Goal: Download file/media

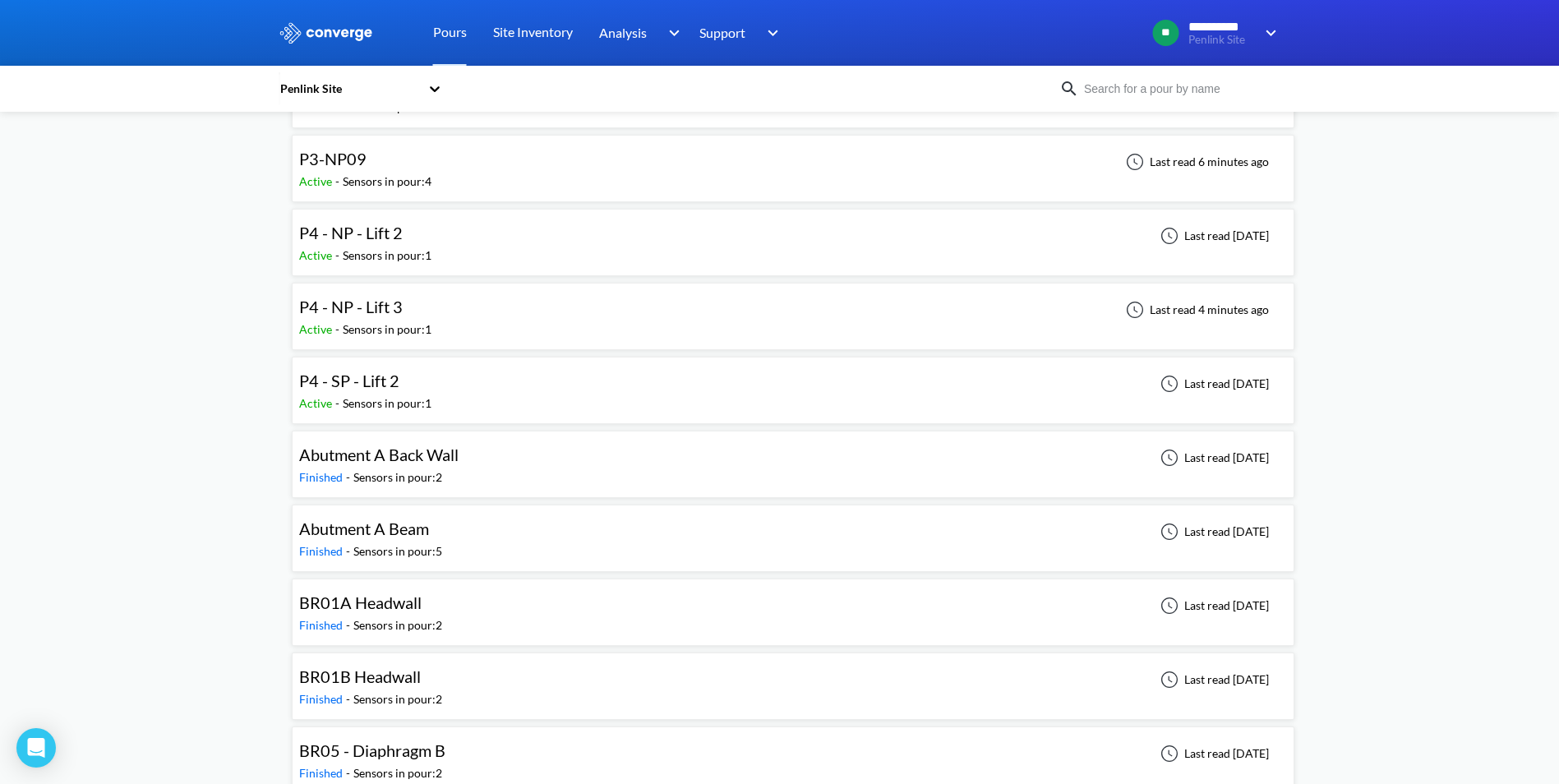
scroll to position [164, 0]
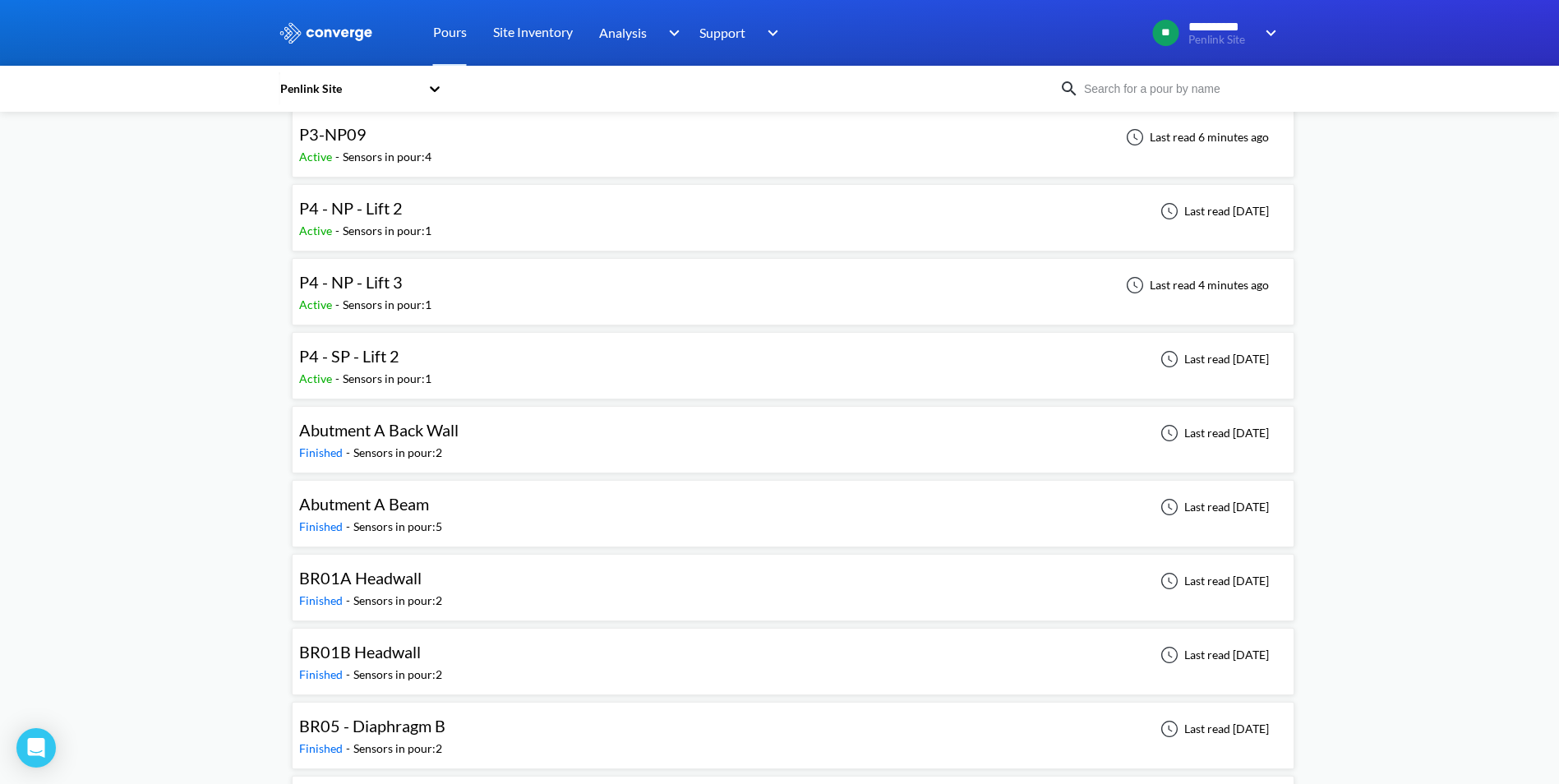
click at [489, 519] on div "Abutment A Beam Finished - Sensors in pour: 5 Last read [DATE]" at bounding box center [793, 513] width 988 height 52
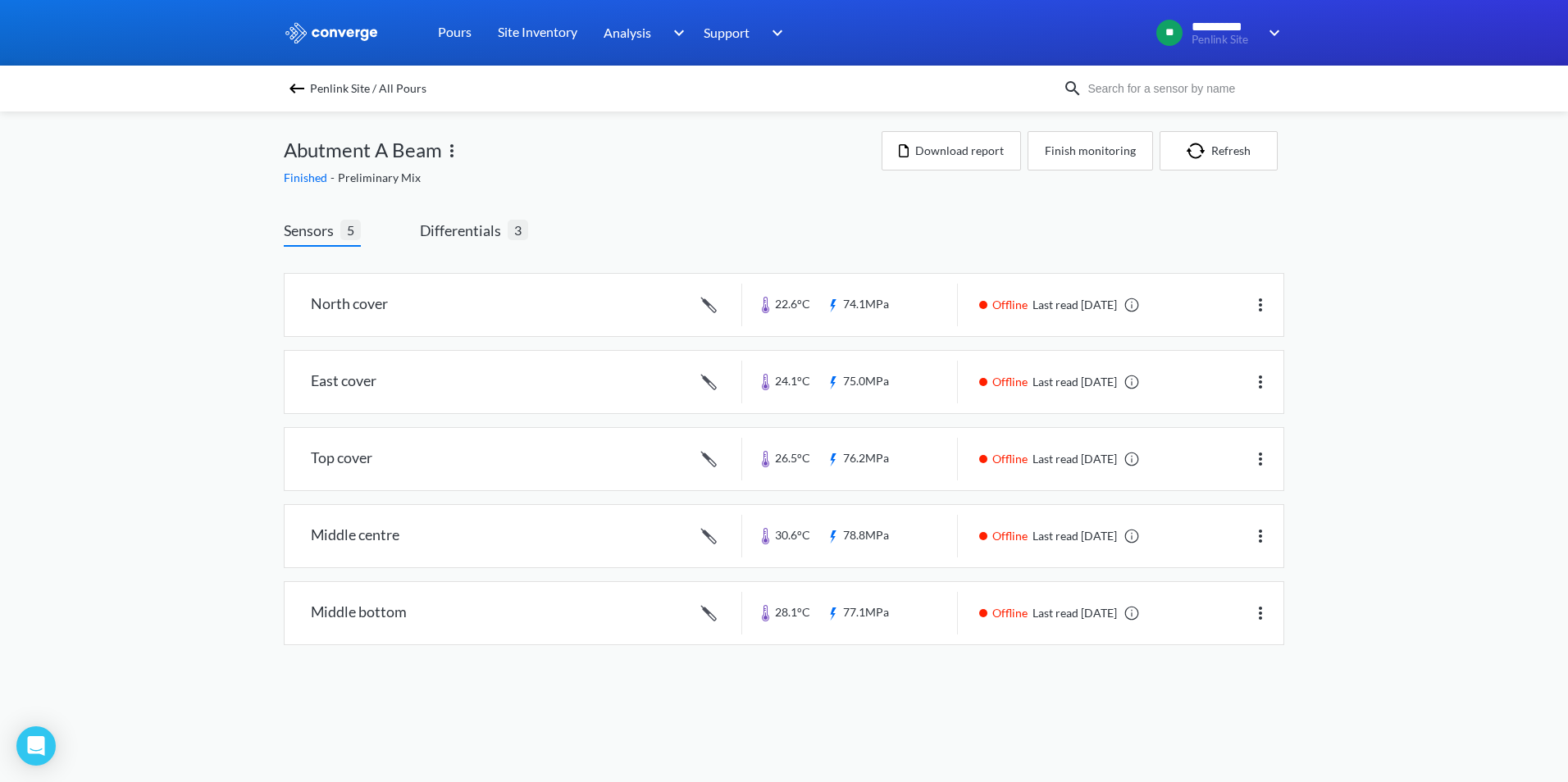
click at [1430, 571] on div "**********" at bounding box center [784, 339] width 1568 height 678
click at [975, 149] on button "Download report" at bounding box center [951, 150] width 139 height 39
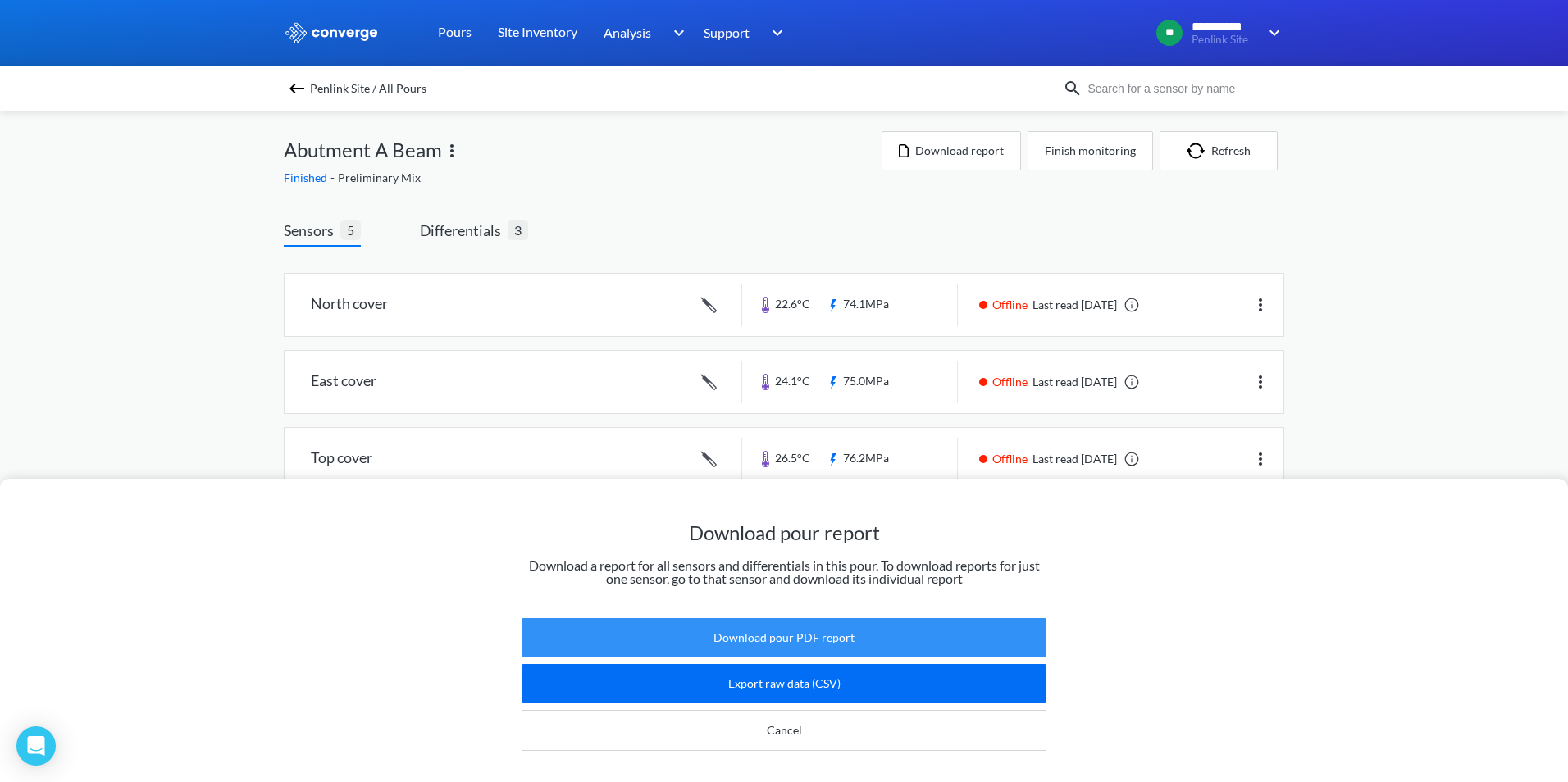
click at [789, 622] on button "Download pour PDF report" at bounding box center [783, 637] width 525 height 39
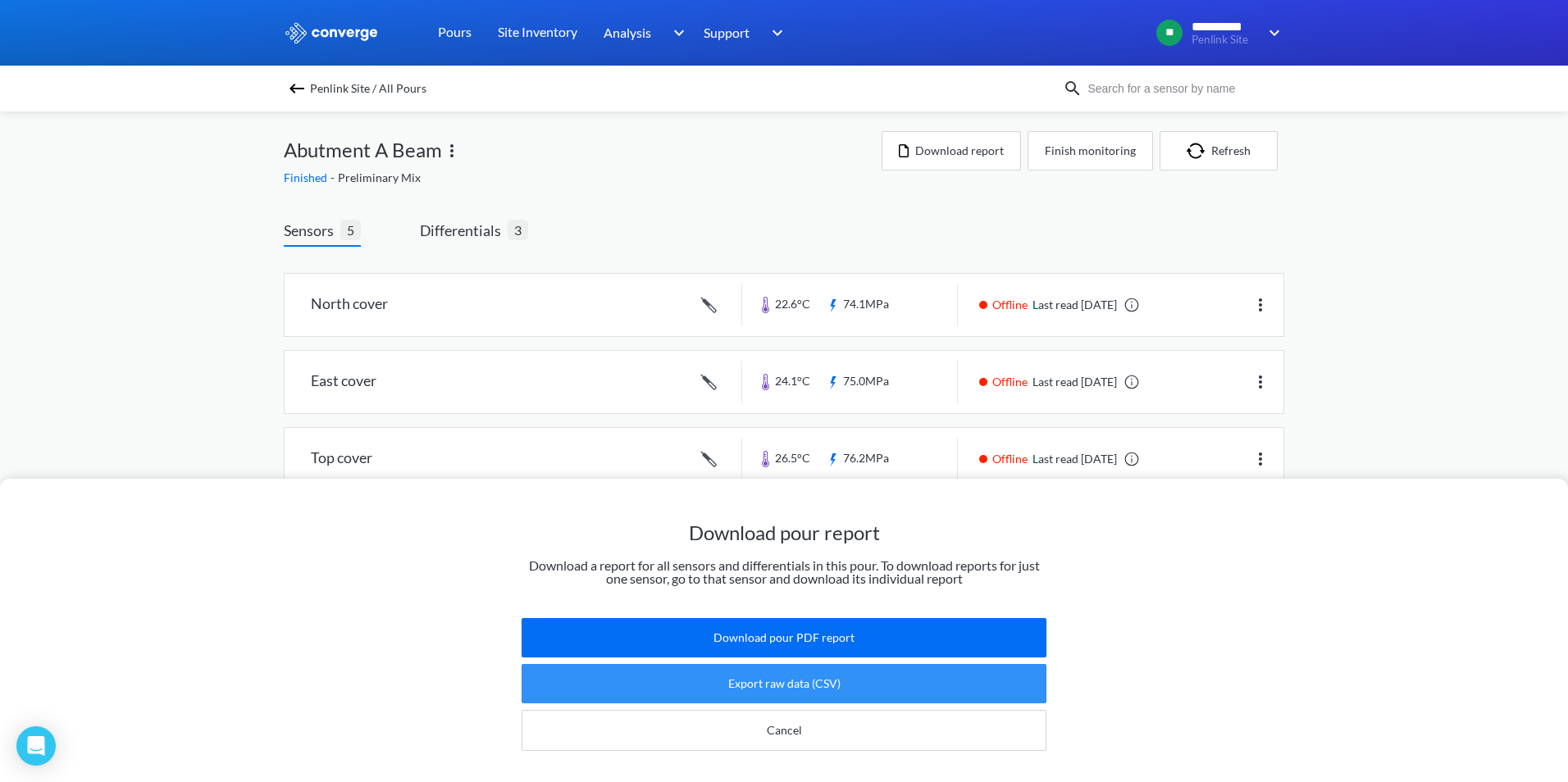
click at [803, 674] on button "Export raw data (CSV)" at bounding box center [783, 683] width 525 height 39
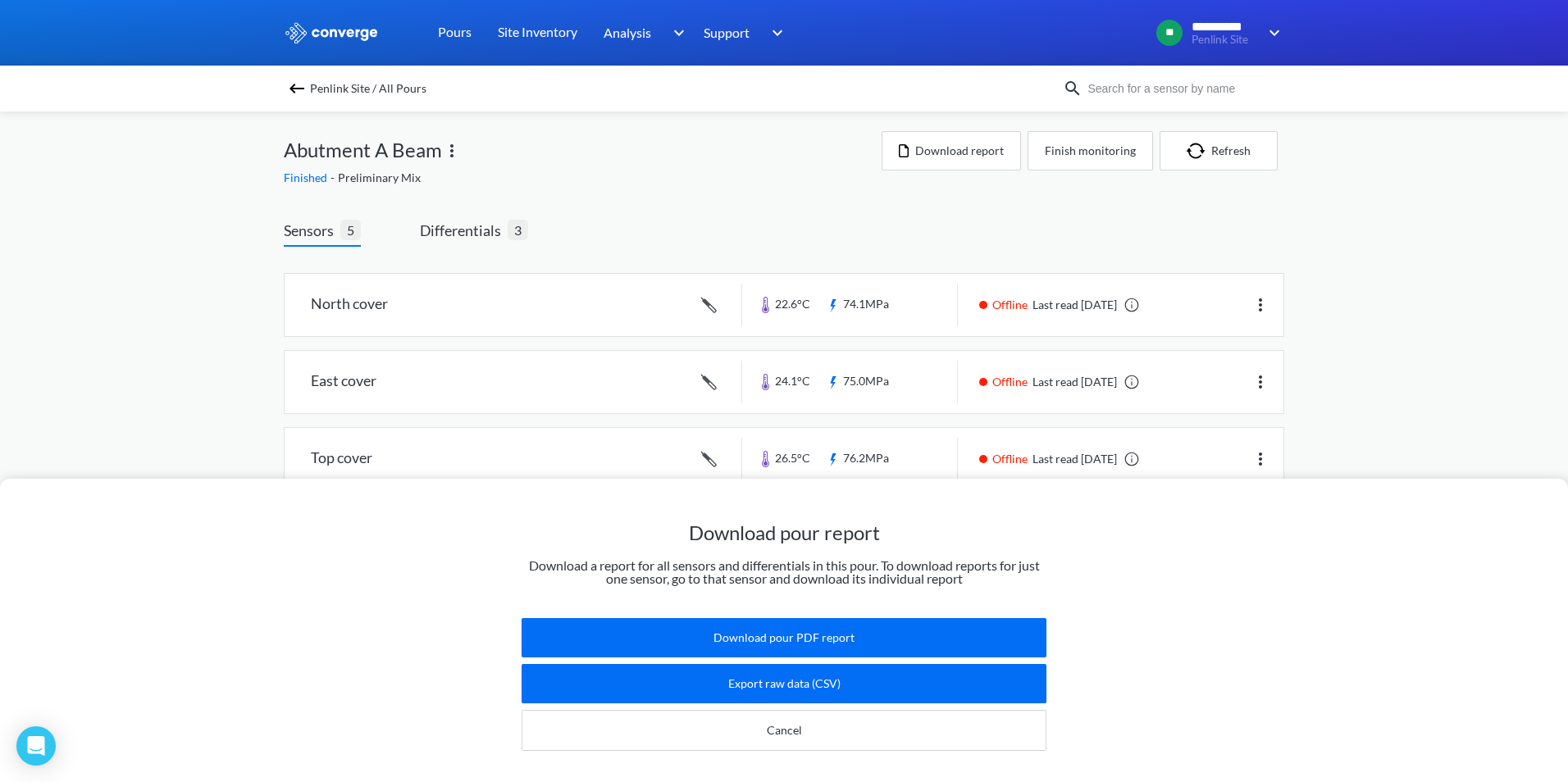
click at [617, 188] on div "Download pour report Download a report for all sensors and differentials in thi…" at bounding box center [784, 391] width 1568 height 782
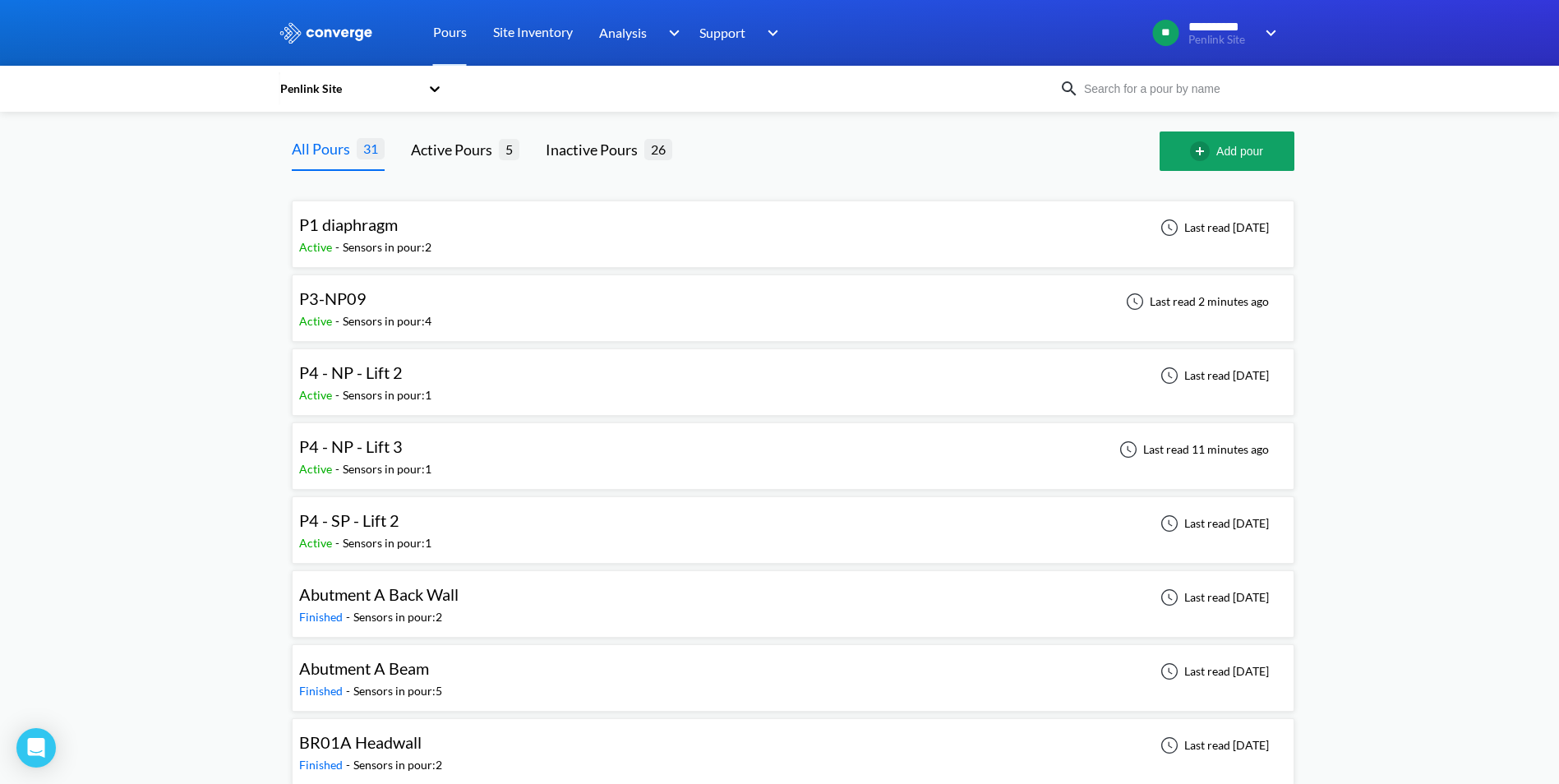
click at [540, 600] on div "Abutment A Back Wall Finished - Sensors in pour: 2 Last read [DATE]" at bounding box center [793, 603] width 988 height 52
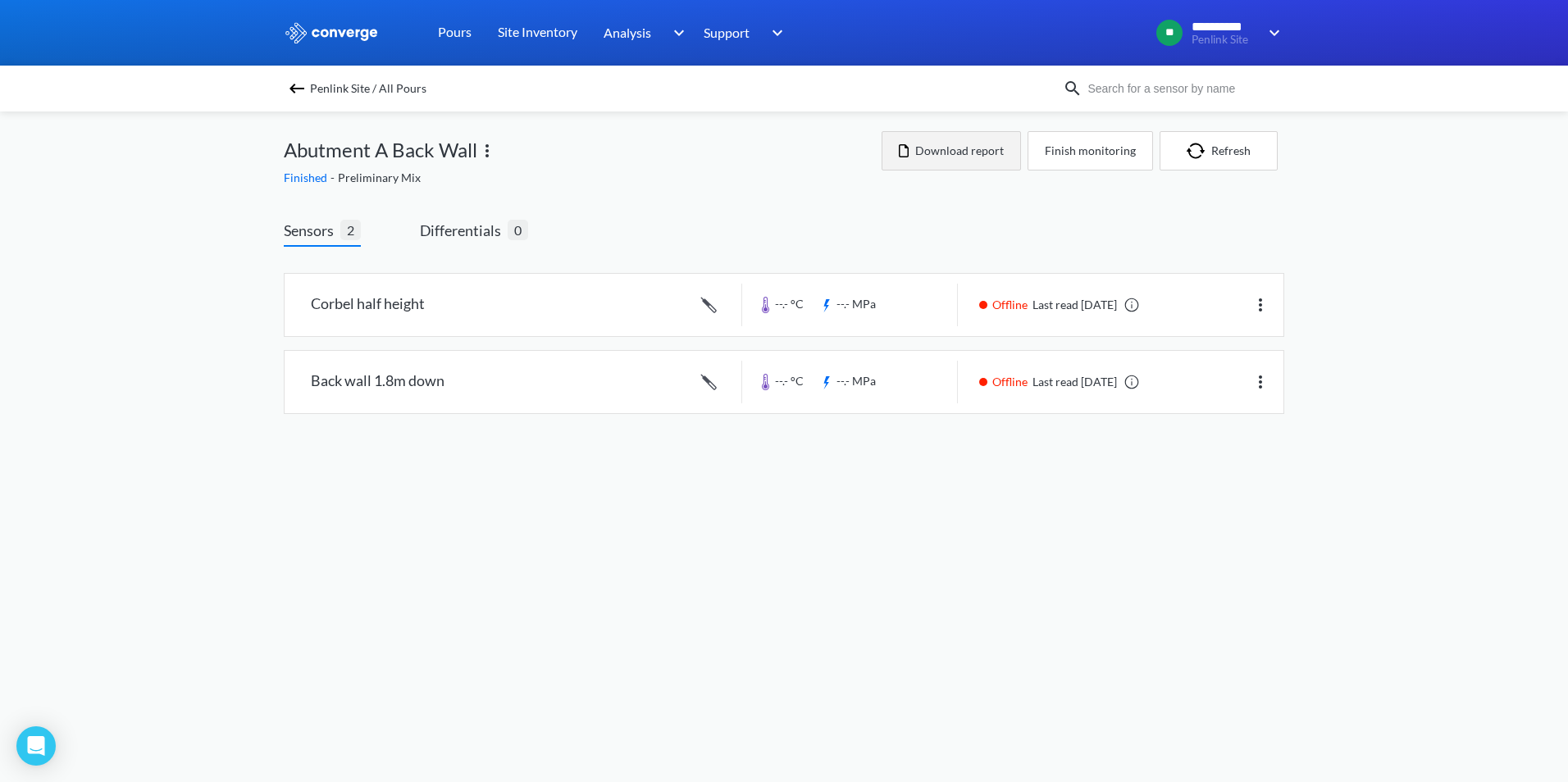
click at [981, 156] on button "Download report" at bounding box center [951, 150] width 139 height 39
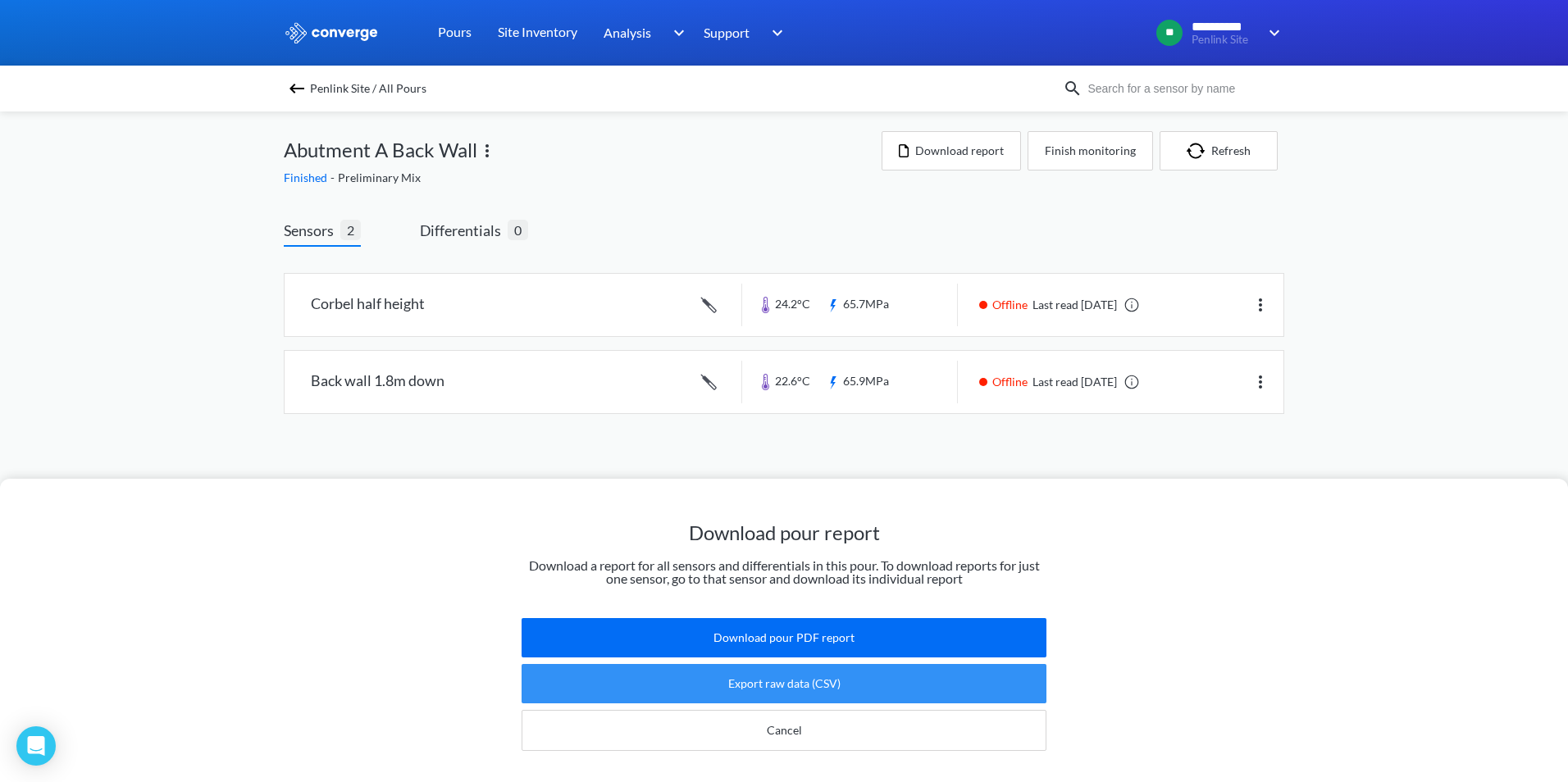
click at [779, 665] on button "Export raw data (CSV)" at bounding box center [783, 683] width 525 height 39
